Goal: Information Seeking & Learning: Learn about a topic

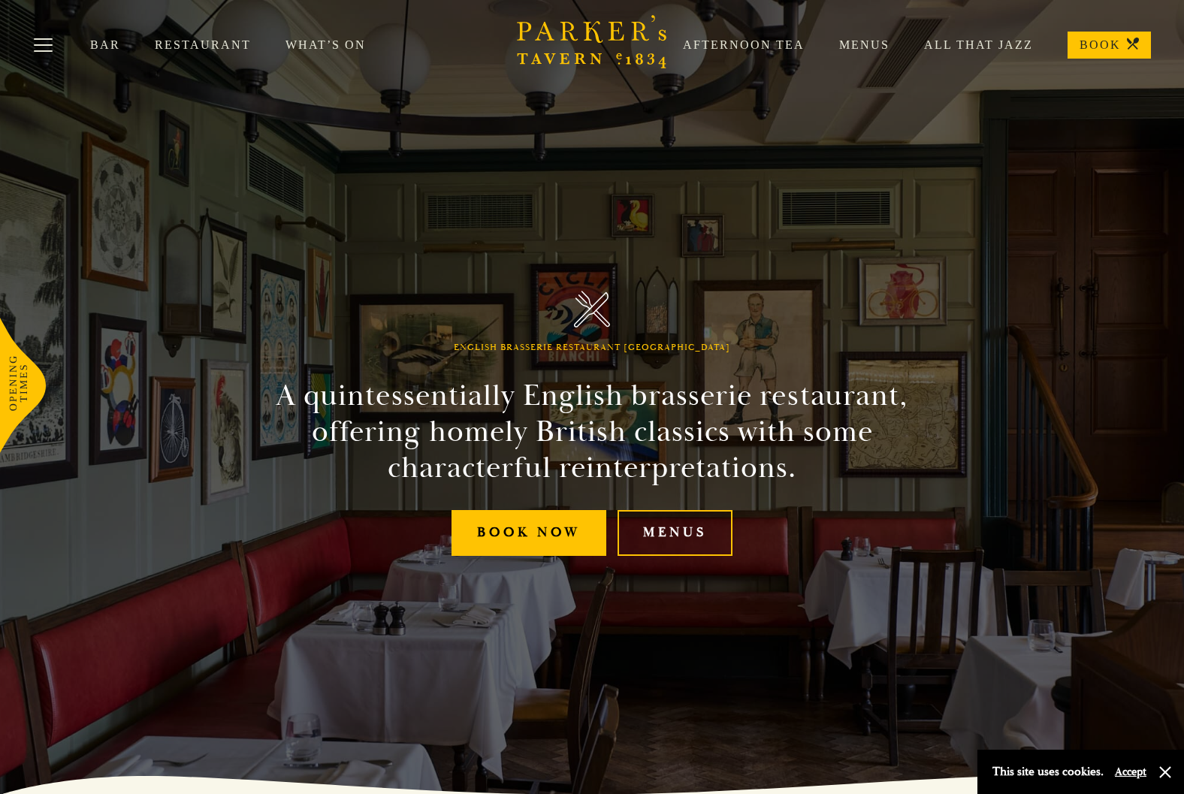
click at [104, 47] on link "Bar" at bounding box center [122, 45] width 65 height 15
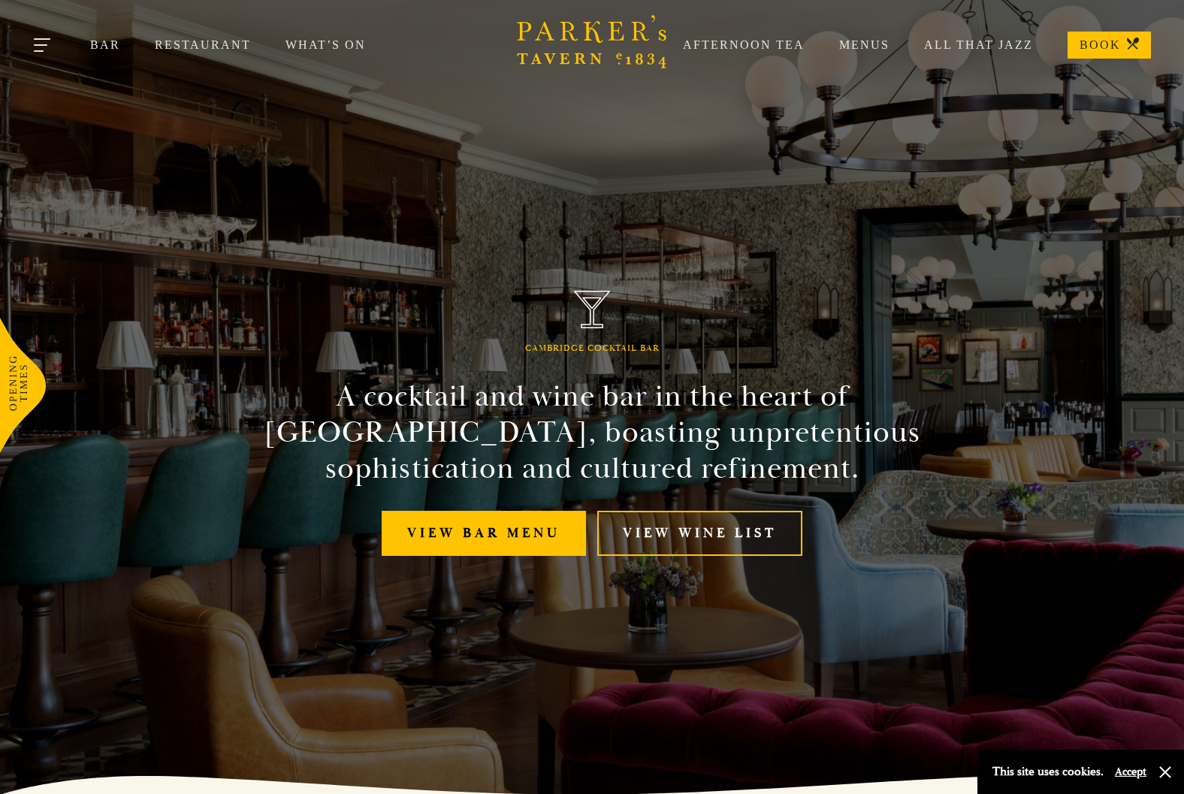
click at [41, 44] on button "Toggle navigation" at bounding box center [43, 48] width 64 height 64
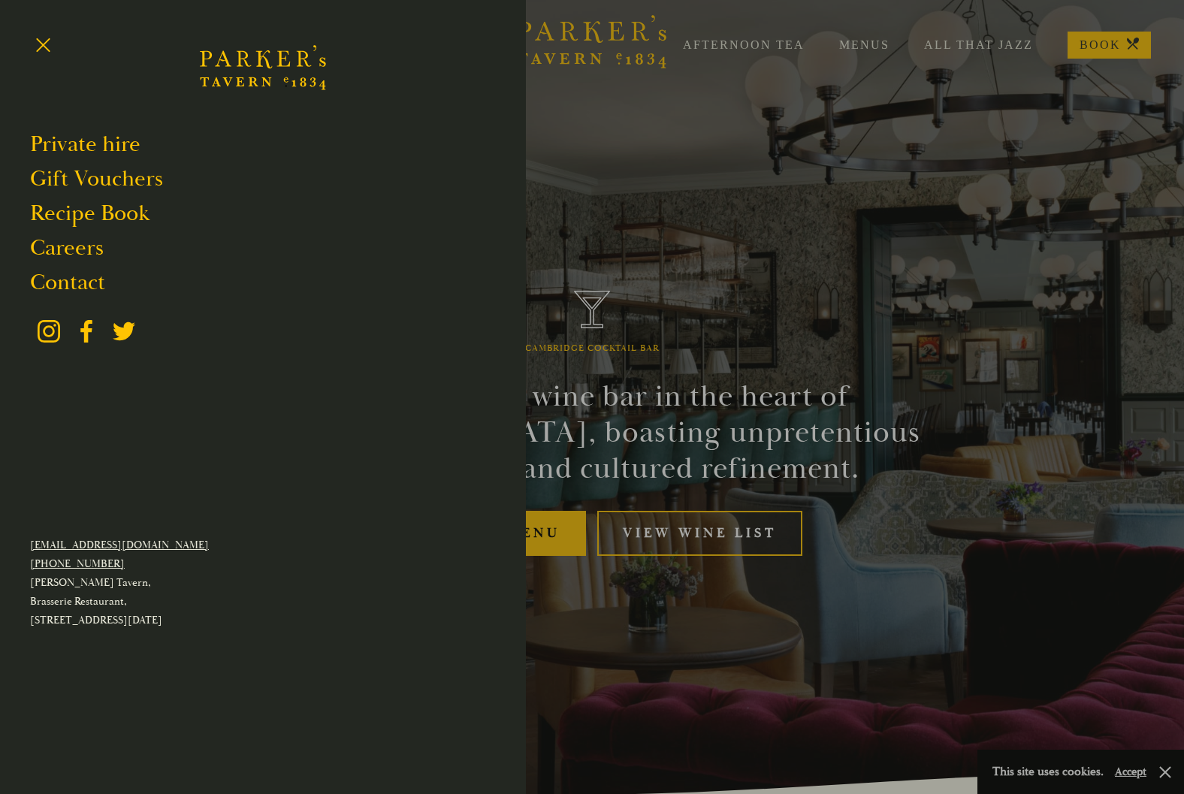
click at [663, 170] on div at bounding box center [592, 397] width 1184 height 794
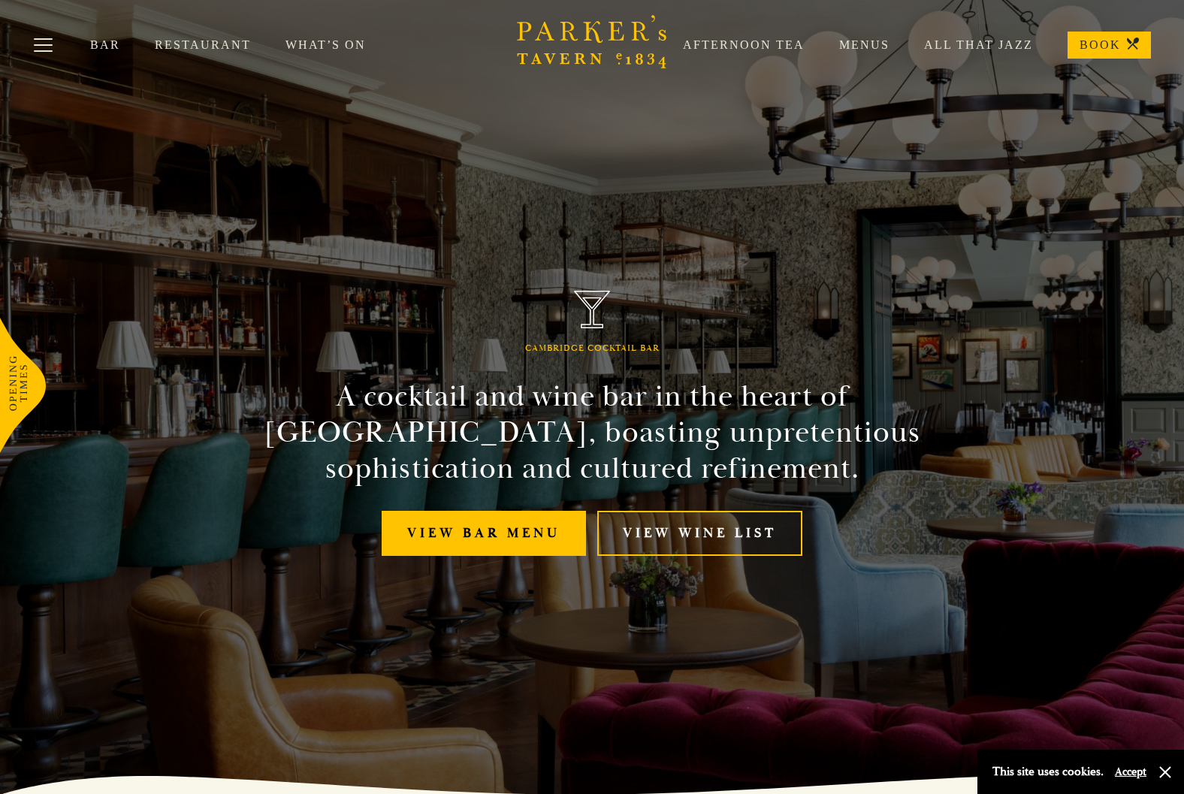
click at [348, 46] on link "What’s On" at bounding box center [342, 45] width 115 height 15
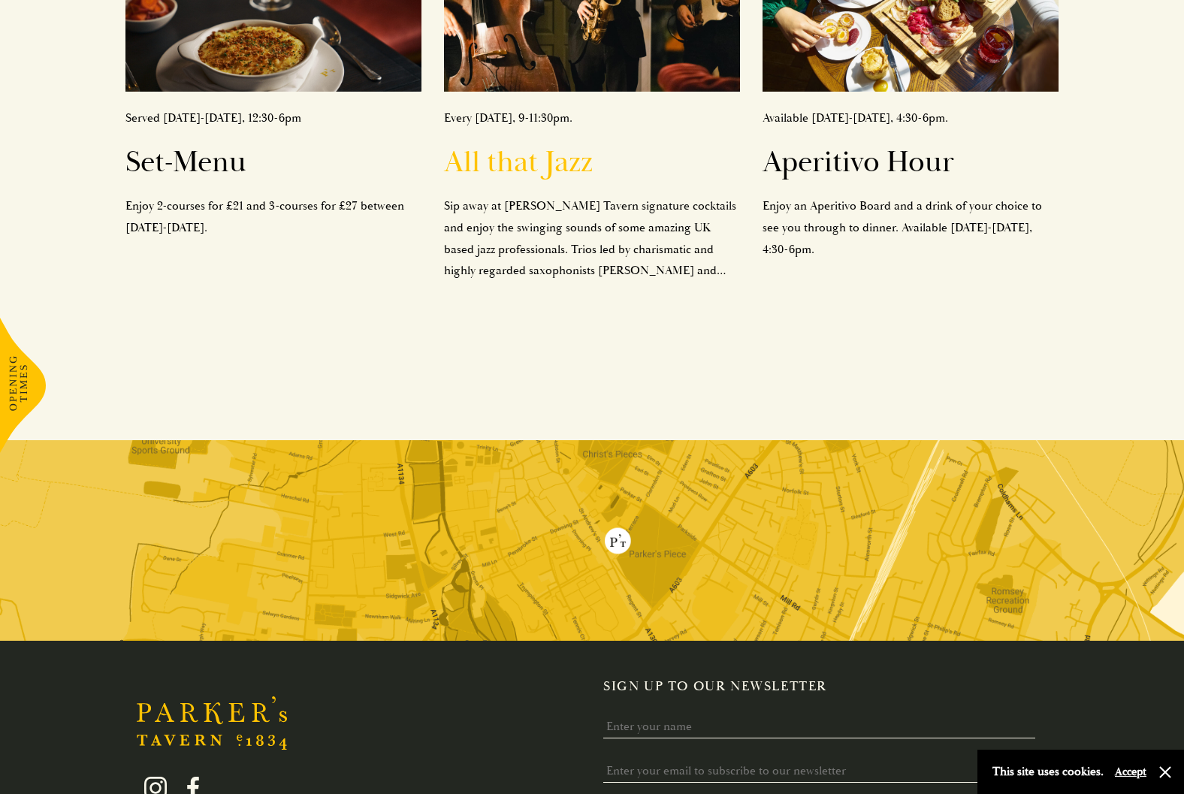
scroll to position [739, 0]
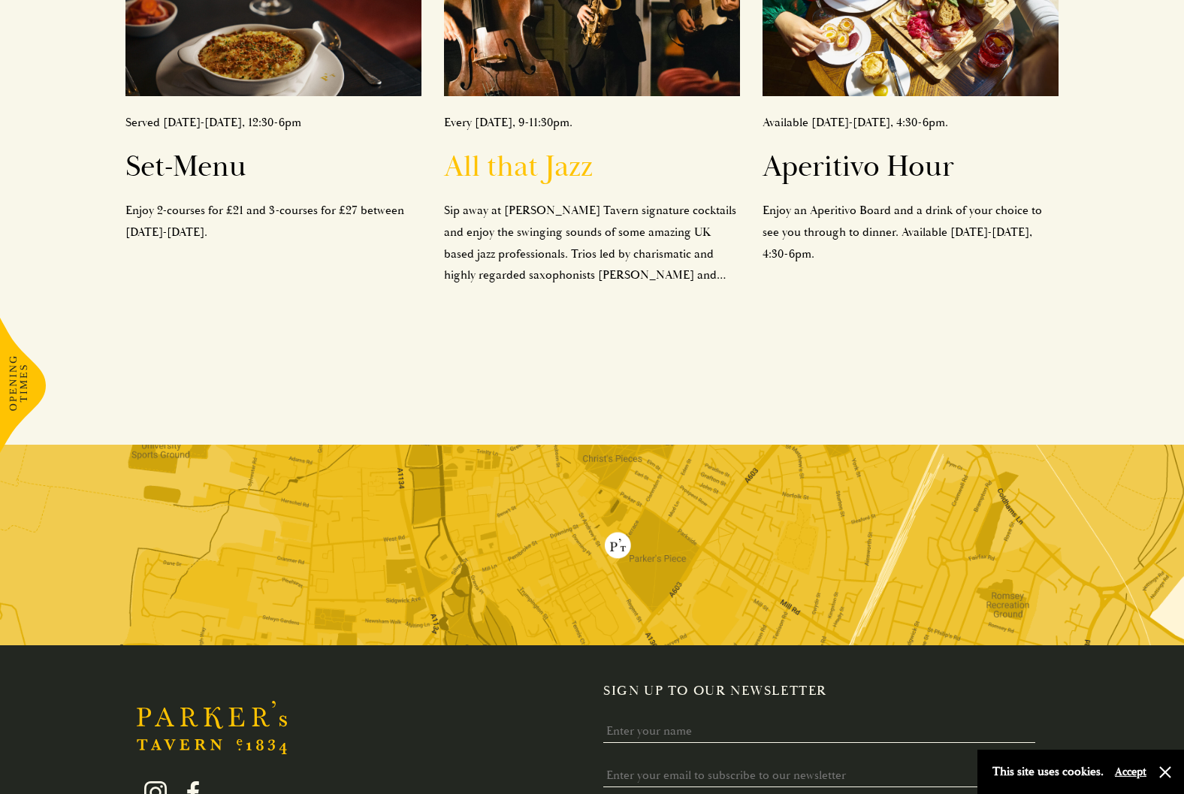
click at [554, 165] on h2 "All that Jazz" at bounding box center [592, 167] width 296 height 36
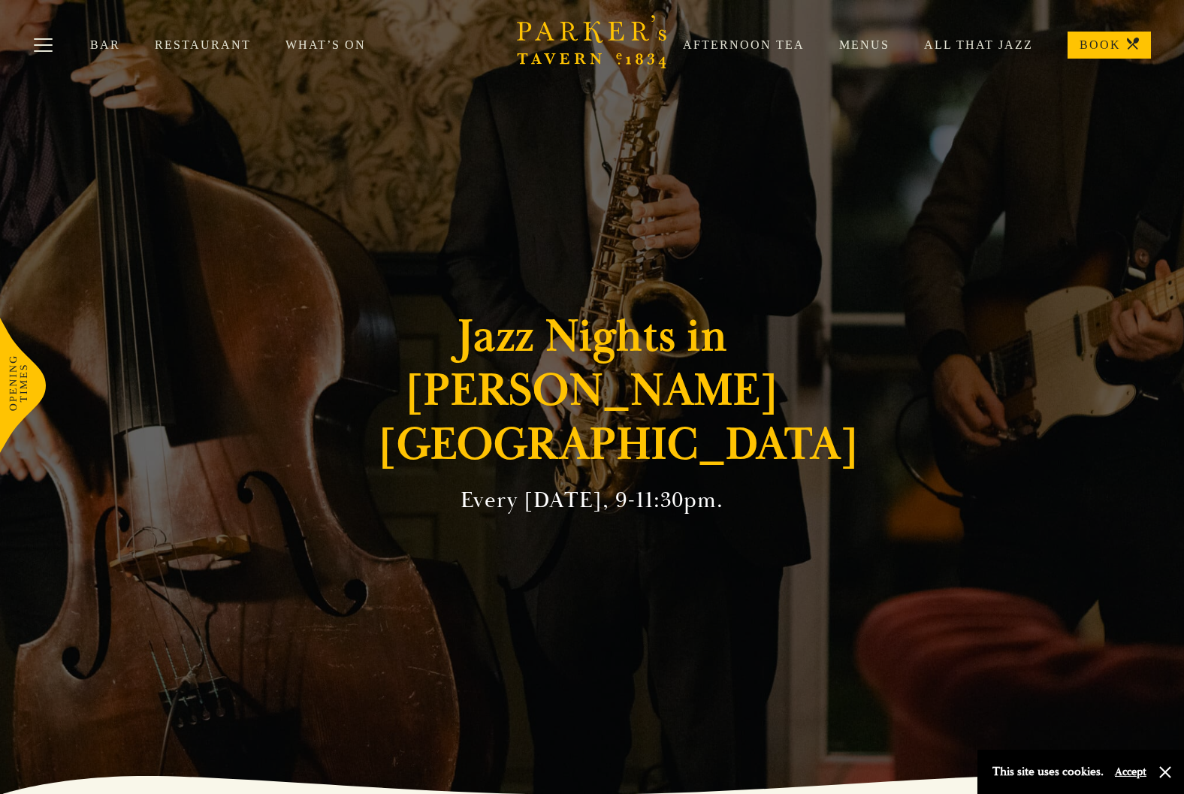
click at [964, 48] on link "All That Jazz" at bounding box center [960, 45] width 143 height 15
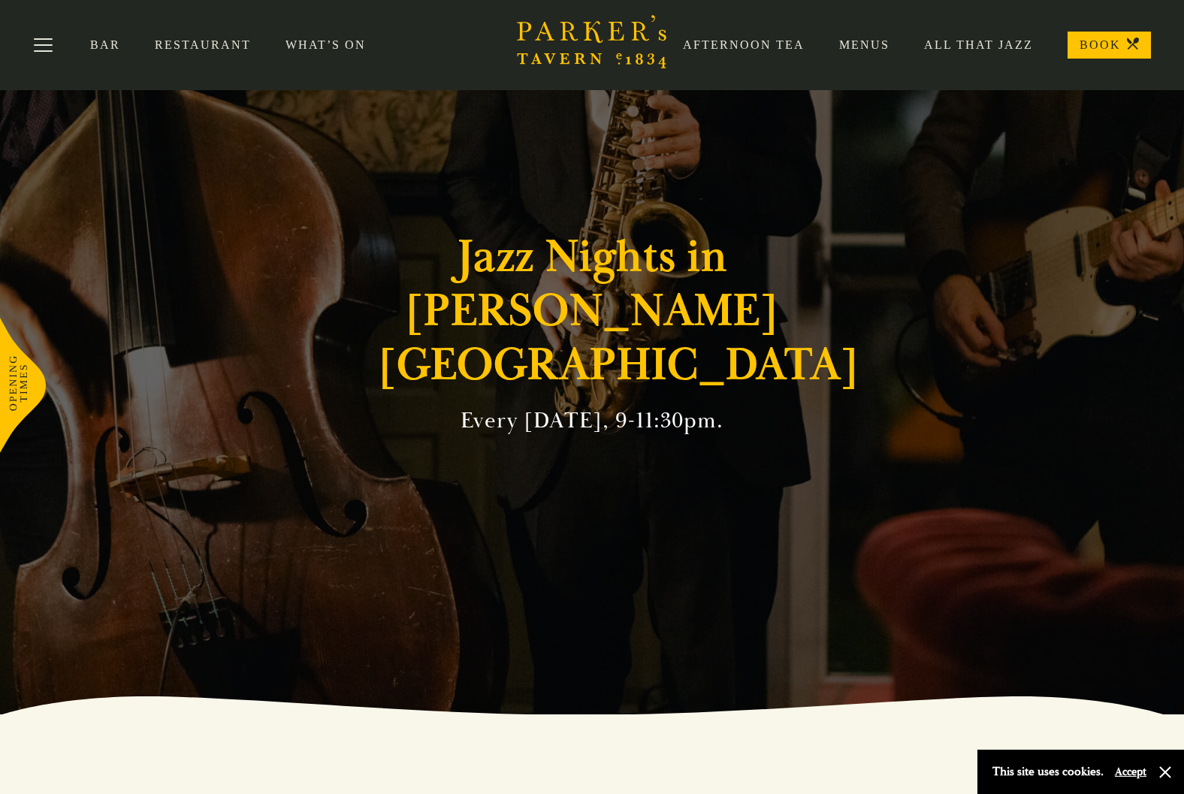
scroll to position [23, 0]
